Goal: Information Seeking & Learning: Learn about a topic

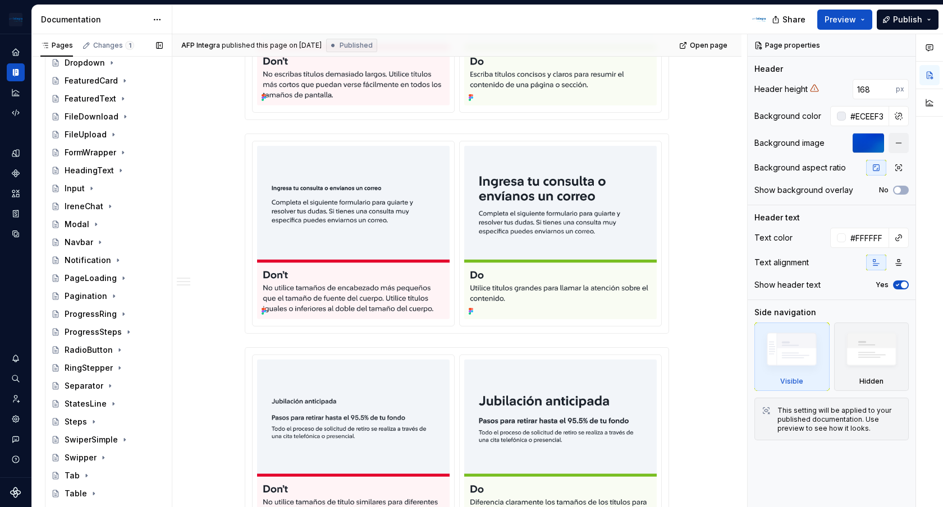
scroll to position [882, 0]
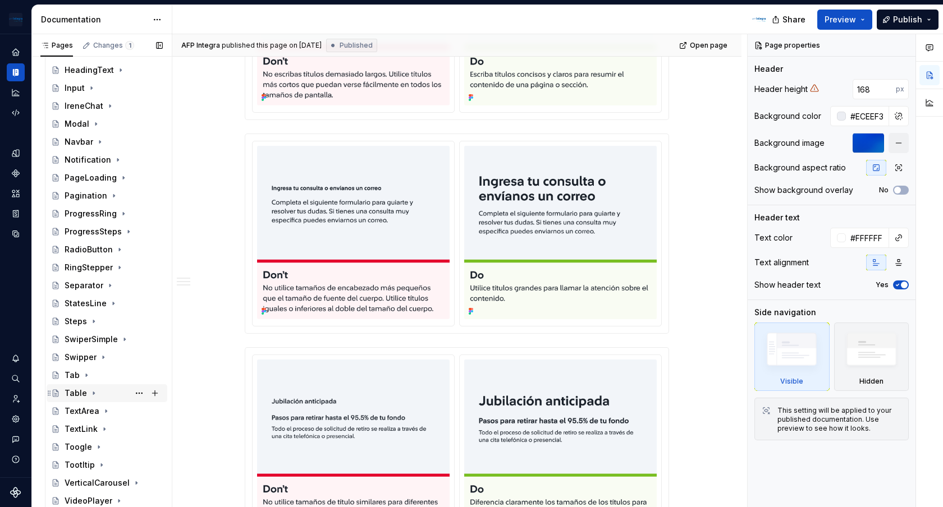
click at [93, 393] on icon "Page tree" at bounding box center [93, 393] width 1 height 3
click at [93, 414] on div "Examples" at bounding box center [93, 411] width 37 height 11
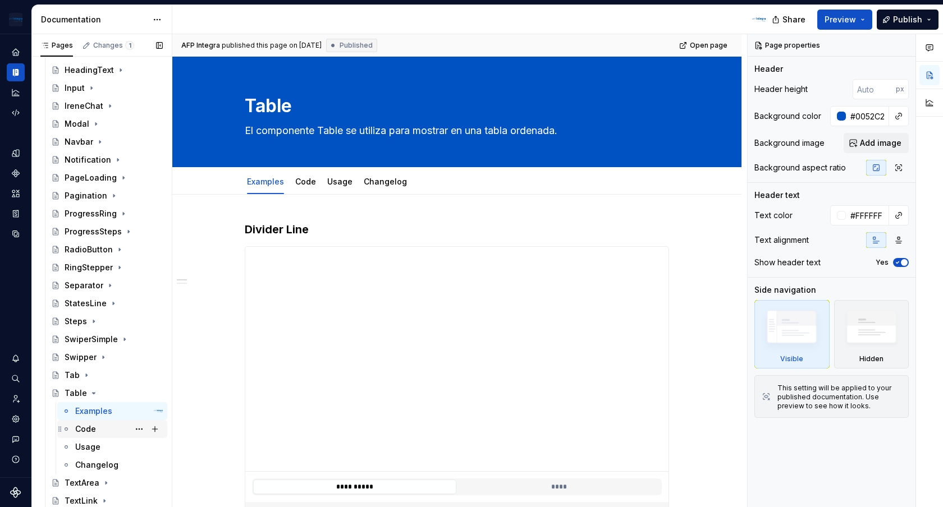
click at [95, 428] on div "Code" at bounding box center [119, 430] width 88 height 16
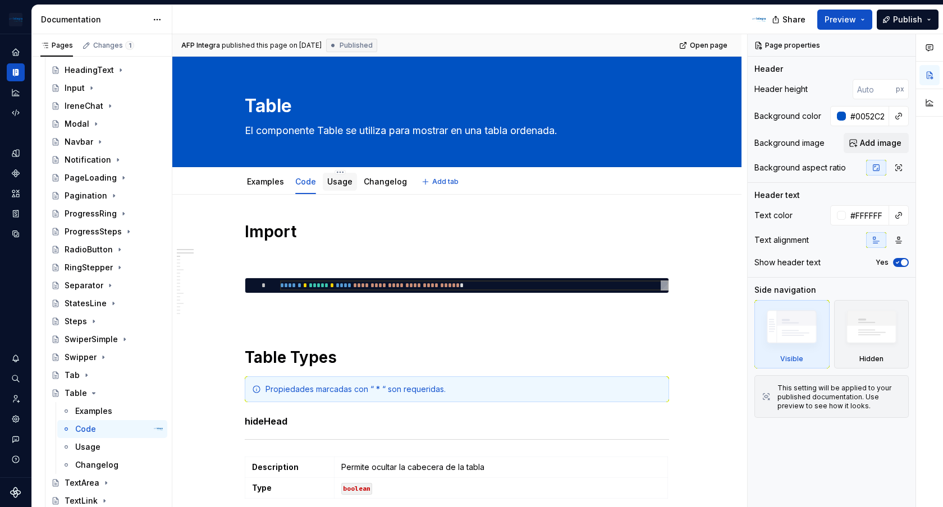
click at [345, 190] on div "Usage" at bounding box center [340, 182] width 34 height 18
click at [226, 180] on div "Examples Code Usage Changelog Add tab" at bounding box center [456, 182] width 479 height 25
click at [255, 181] on link "Examples" at bounding box center [265, 182] width 37 height 10
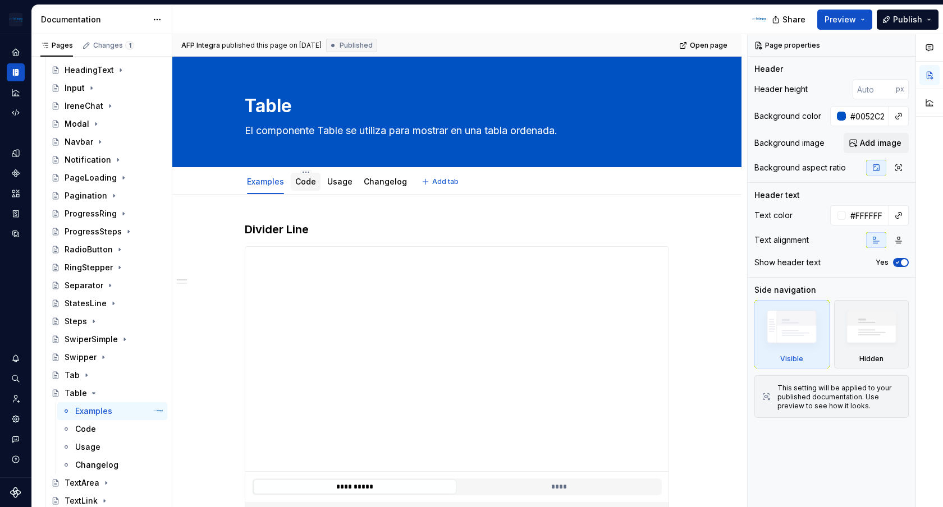
click at [314, 180] on link "Code" at bounding box center [305, 182] width 21 height 10
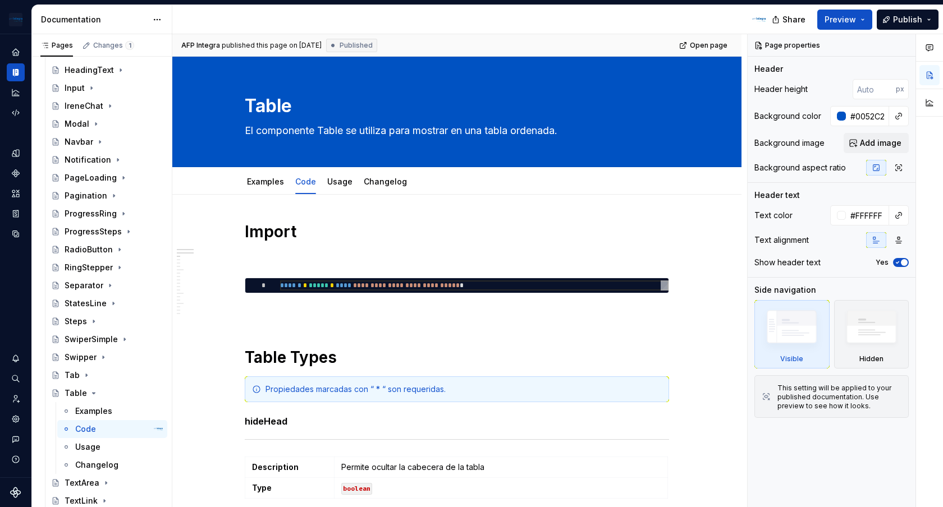
type textarea "*"
